Goal: Information Seeking & Learning: Learn about a topic

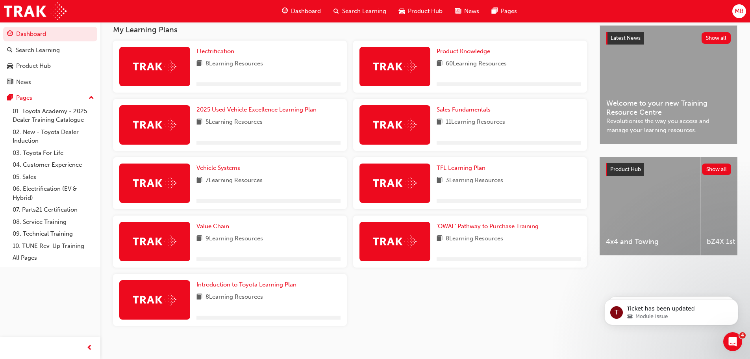
scroll to position [153, 0]
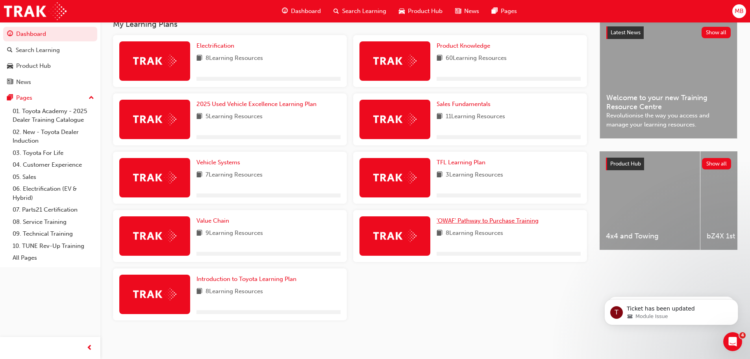
click at [494, 222] on span "'OWAF' Pathway to Purchase Training" at bounding box center [488, 220] width 102 height 7
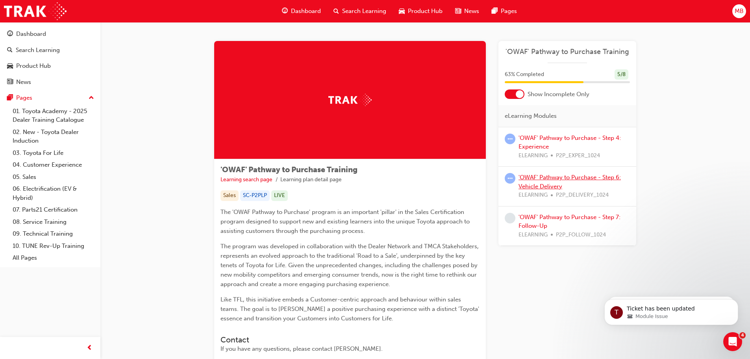
click at [547, 180] on link "'OWAF' Pathway to Purchase - Step 6: Vehicle Delivery" at bounding box center [570, 182] width 102 height 16
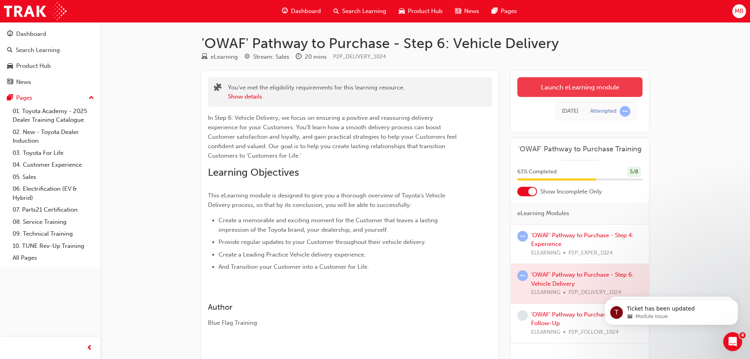
click at [550, 88] on link "Launch eLearning module" at bounding box center [579, 87] width 125 height 20
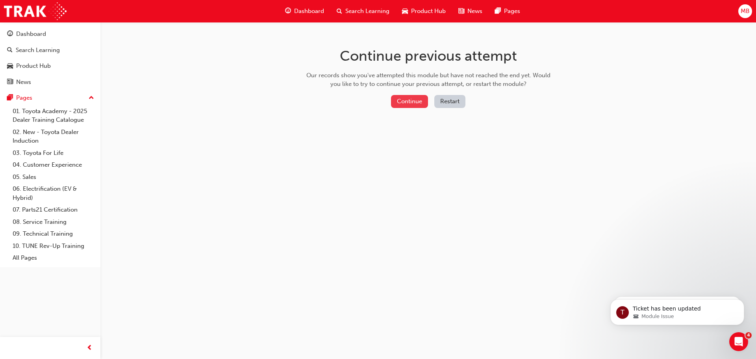
click at [408, 98] on button "Continue" at bounding box center [409, 101] width 37 height 13
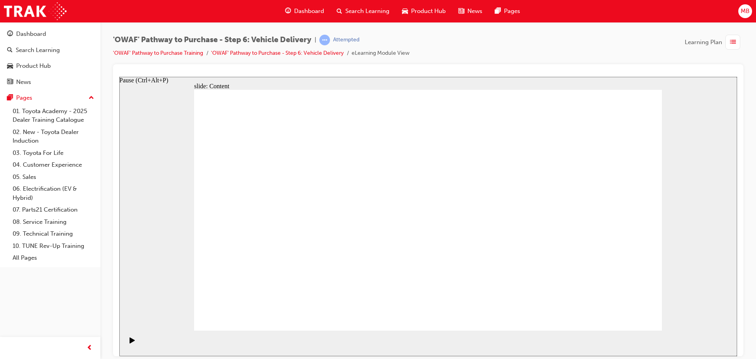
click at [130, 341] on icon "Pause (Ctrl+Alt+P)" at bounding box center [133, 340] width 6 height 6
click at [130, 339] on icon "Pause (Ctrl+Alt+P)" at bounding box center [133, 340] width 6 height 6
click at [287, 54] on link "'OWAF' Pathway to Purchase - Step 6: Vehicle Delivery" at bounding box center [277, 53] width 133 height 7
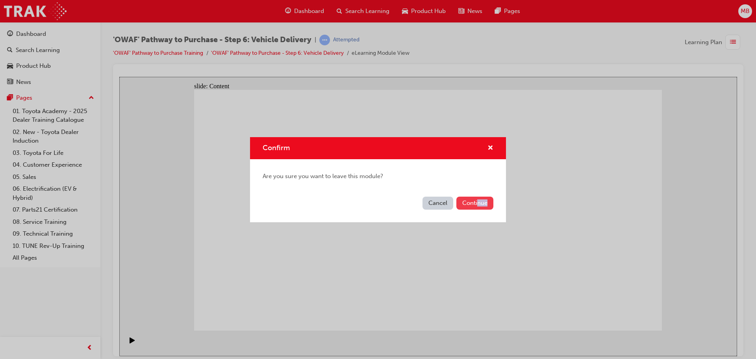
click at [477, 209] on div "Cancel Continue" at bounding box center [378, 207] width 256 height 29
click at [479, 204] on button "Continue" at bounding box center [474, 203] width 37 height 13
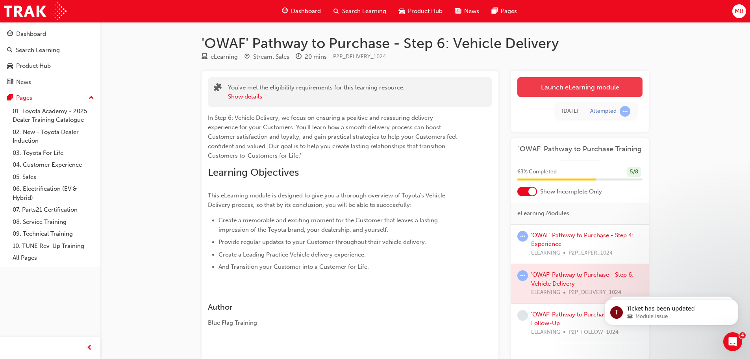
click at [572, 89] on link "Launch eLearning module" at bounding box center [579, 87] width 125 height 20
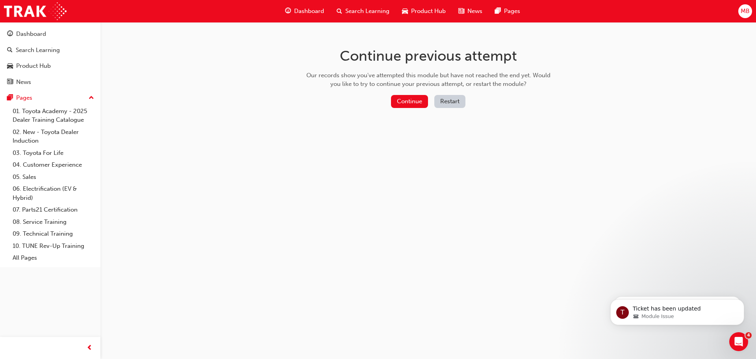
click at [449, 106] on button "Restart" at bounding box center [449, 101] width 31 height 13
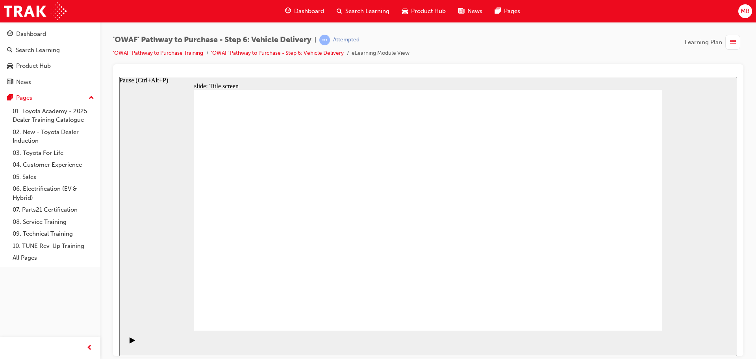
click at [133, 341] on div "Pause (Ctrl+Alt+P)" at bounding box center [132, 343] width 13 height 13
click at [138, 339] on section "Playback Speed 2 1.75 1.5 1.25" at bounding box center [428, 343] width 618 height 26
click at [130, 342] on icon "Pause (Ctrl+Alt+P)" at bounding box center [132, 340] width 5 height 6
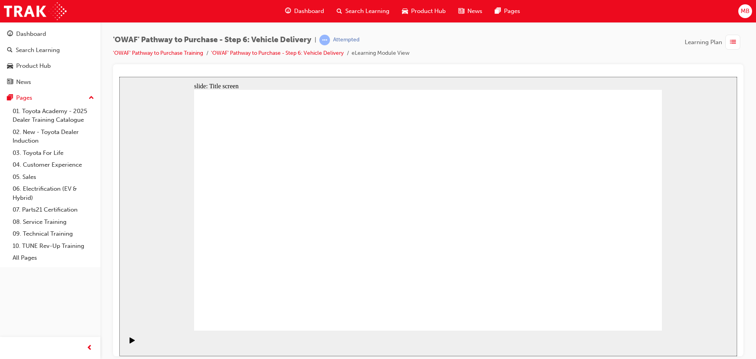
drag, startPoint x: 240, startPoint y: 231, endPoint x: 245, endPoint y: 227, distance: 6.2
click at [130, 343] on icon "Pause (Ctrl+Alt+P)" at bounding box center [133, 340] width 6 height 6
click at [136, 339] on div "Pause (Ctrl+Alt+P)" at bounding box center [132, 343] width 13 height 13
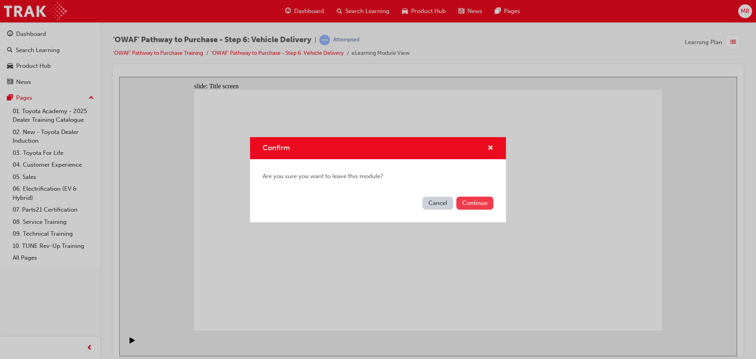
click at [486, 197] on button "Continue" at bounding box center [474, 203] width 37 height 13
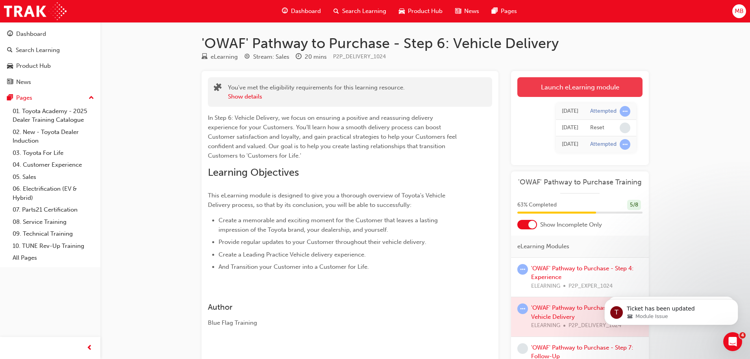
click at [538, 88] on link "Launch eLearning module" at bounding box center [579, 87] width 125 height 20
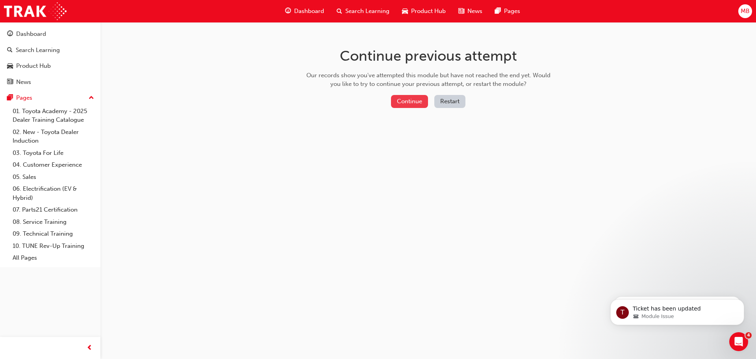
click at [403, 97] on button "Continue" at bounding box center [409, 101] width 37 height 13
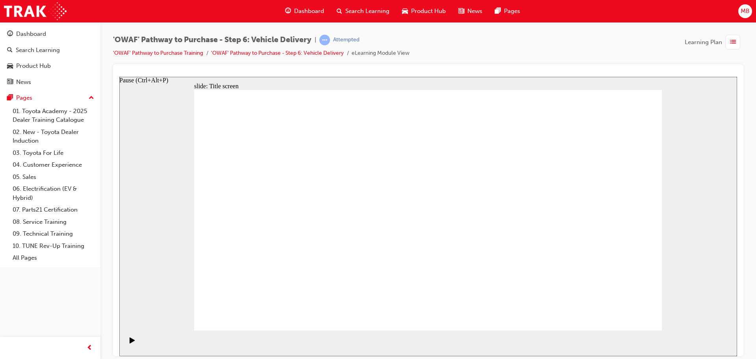
click at [127, 343] on div "Pause (Ctrl+Alt+P)" at bounding box center [132, 343] width 13 height 13
click at [276, 52] on link "'OWAF' Pathway to Purchase - Step 6: Vehicle Delivery" at bounding box center [277, 53] width 133 height 7
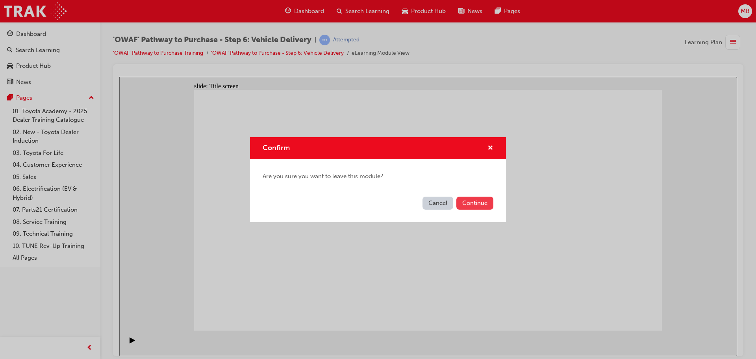
click at [465, 207] on button "Continue" at bounding box center [474, 203] width 37 height 13
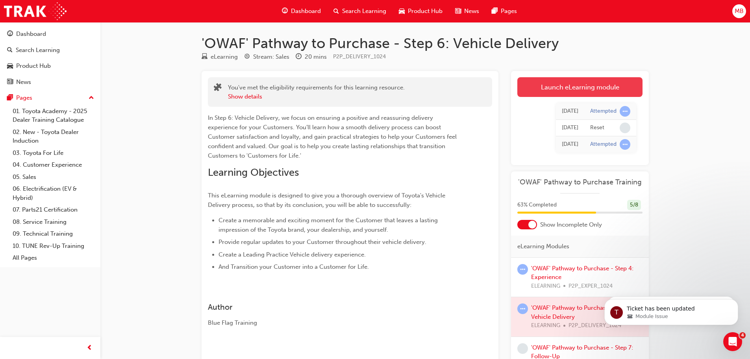
click at [556, 85] on link "Launch eLearning module" at bounding box center [579, 87] width 125 height 20
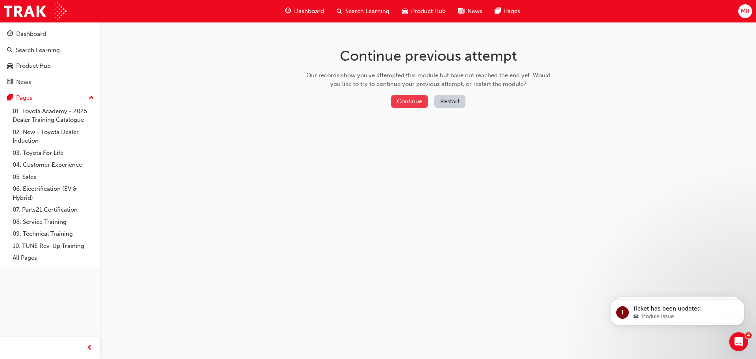
click at [397, 97] on button "Continue" at bounding box center [409, 101] width 37 height 13
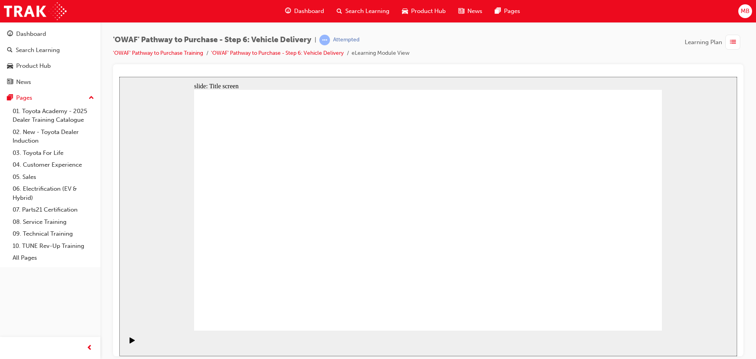
drag, startPoint x: 660, startPoint y: 174, endPoint x: 628, endPoint y: 155, distance: 37.4
drag, startPoint x: 528, startPoint y: 334, endPoint x: 532, endPoint y: 338, distance: 5.9
click at [524, 337] on section "Playback Speed 2 1.75 1.5 1.25" at bounding box center [428, 343] width 618 height 26
